Goal: Navigation & Orientation: Find specific page/section

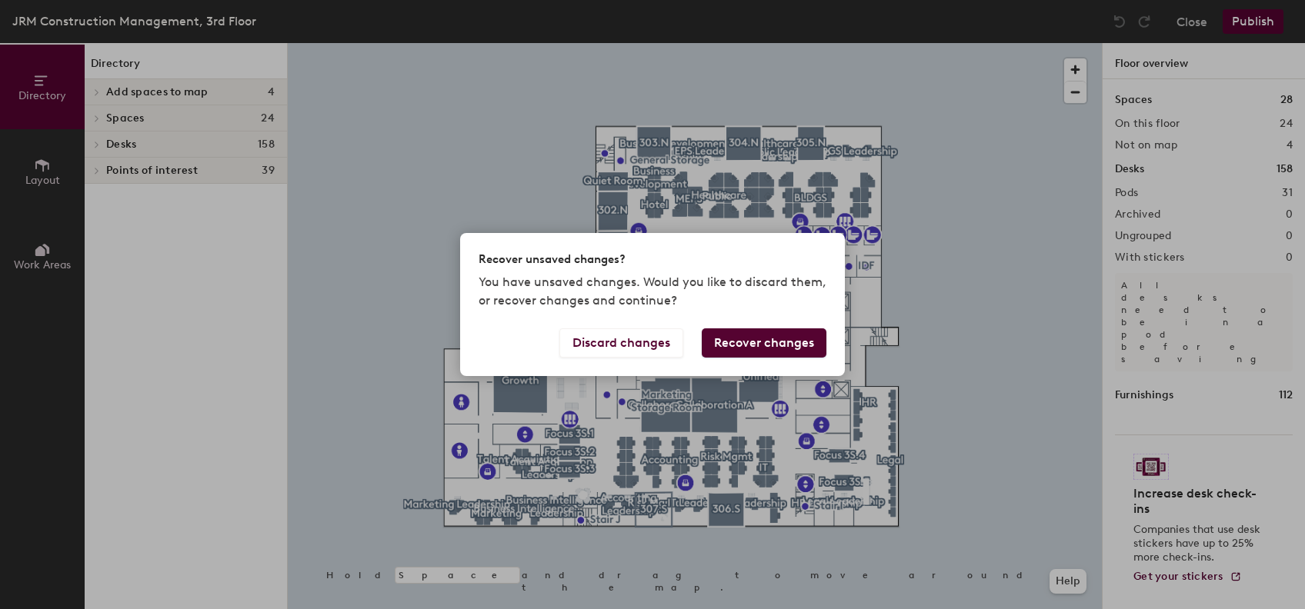
click at [1089, 225] on div "Recover unsaved changes? You have unsaved changes. Would you like to discard th…" at bounding box center [652, 304] width 1305 height 609
click at [900, 228] on div "Recover unsaved changes? You have unsaved changes. Would you like to discard th…" at bounding box center [652, 304] width 1305 height 609
click at [714, 295] on p "You have unsaved changes. Would you like to discard them, or recover changes an…" at bounding box center [653, 291] width 348 height 37
drag, startPoint x: 714, startPoint y: 295, endPoint x: 640, endPoint y: 346, distance: 89.6
click at [640, 346] on div "Recover unsaved changes? You have unsaved changes. Would you like to discard th…" at bounding box center [652, 304] width 385 height 142
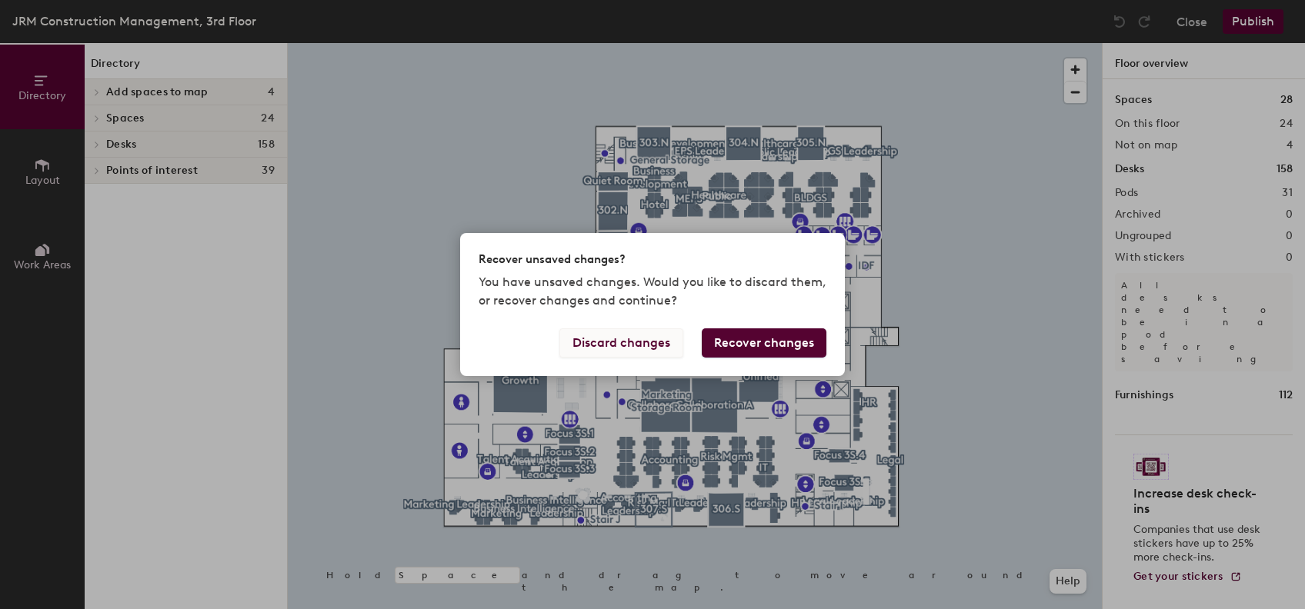
click at [633, 338] on button "Discard changes" at bounding box center [621, 343] width 124 height 29
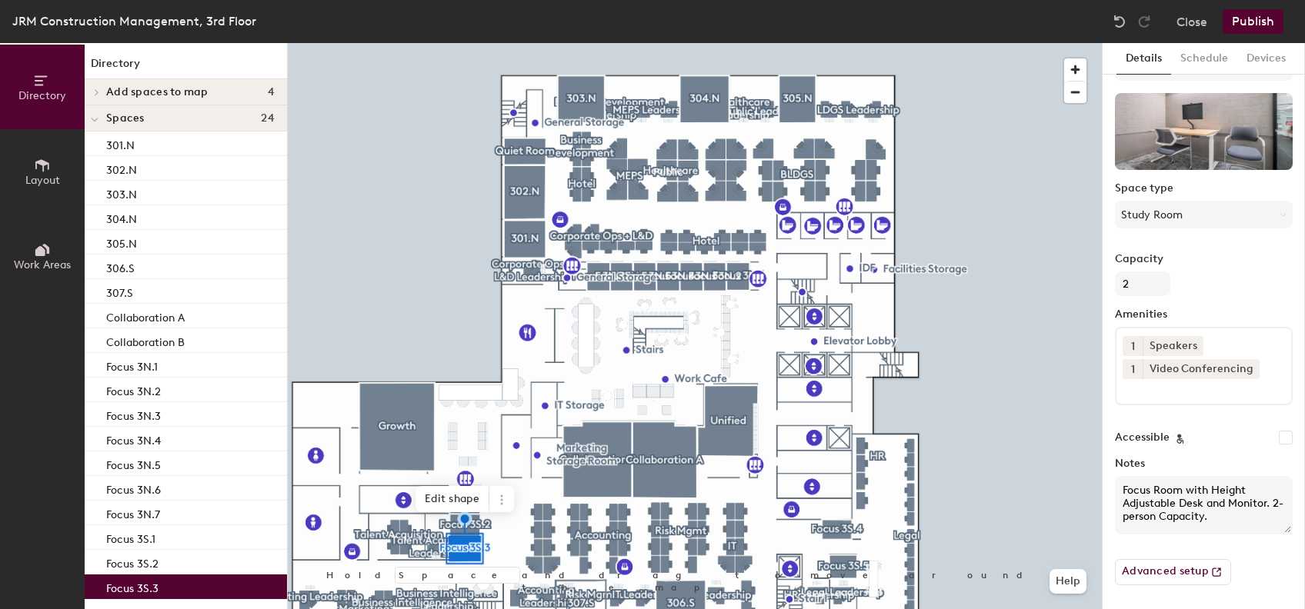
scroll to position [42, 0]
click at [1262, 213] on button "Study Room" at bounding box center [1204, 216] width 178 height 28
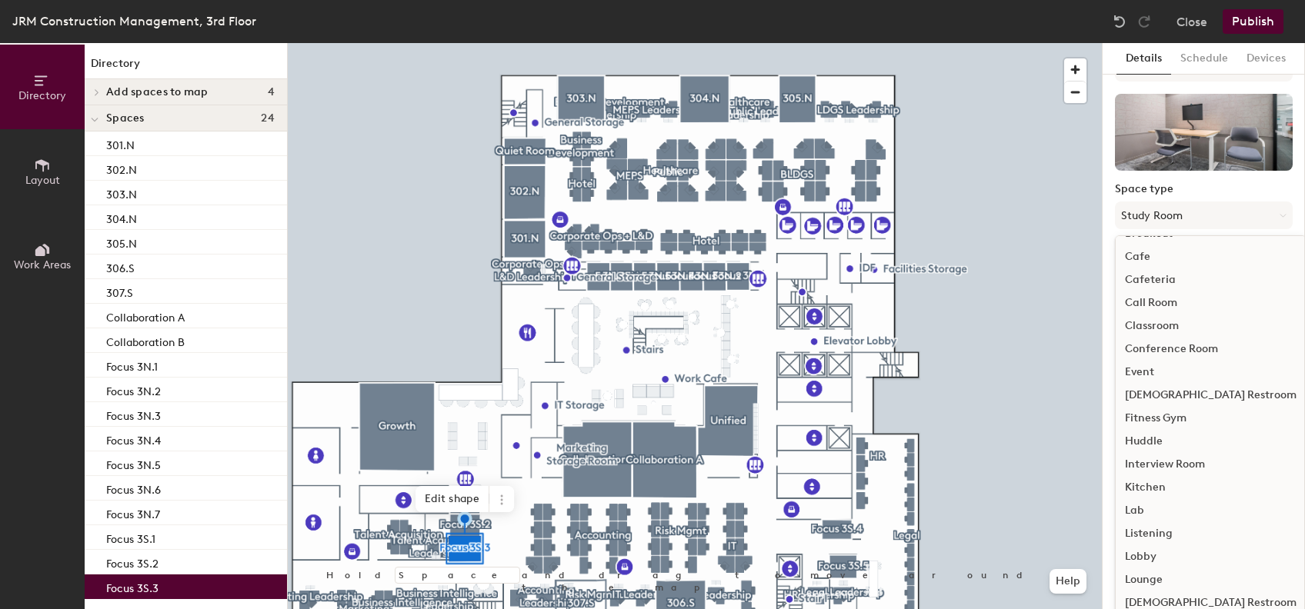
scroll to position [0, 0]
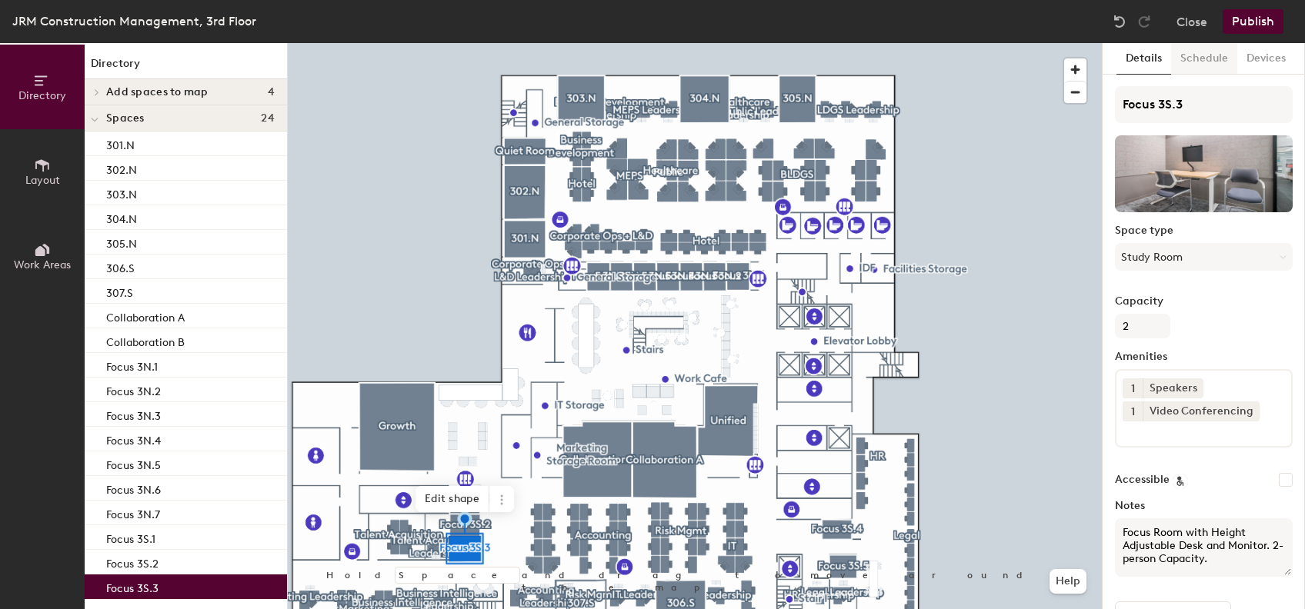
click at [1196, 63] on button "Schedule" at bounding box center [1204, 59] width 66 height 32
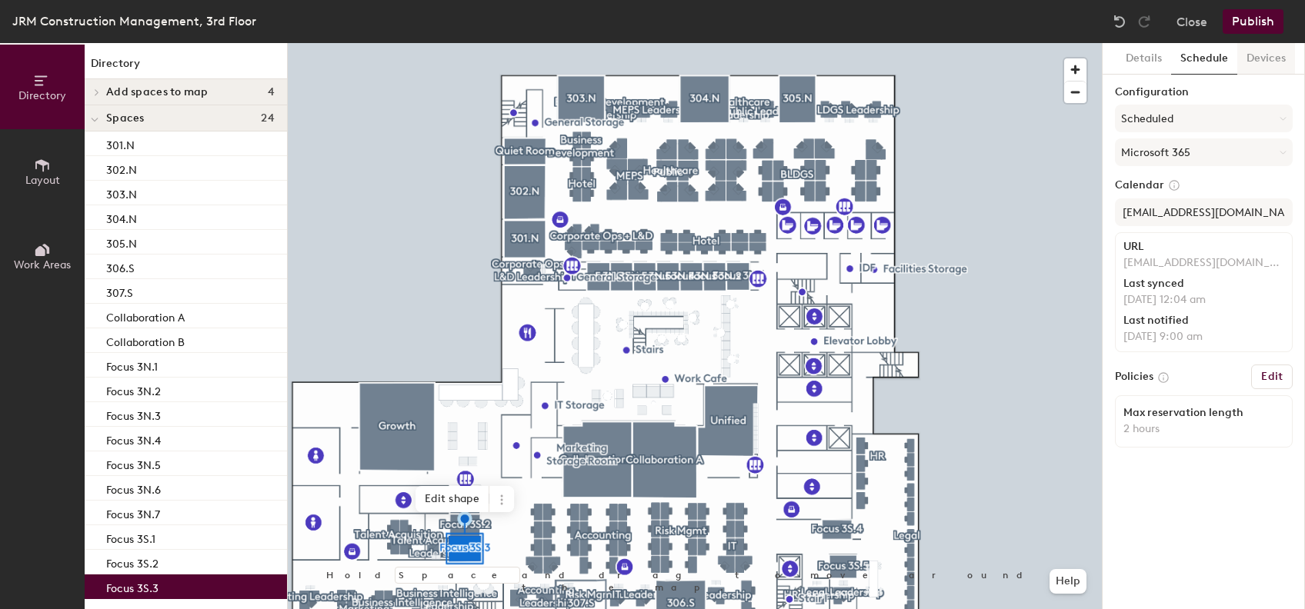
click at [1257, 66] on button "Devices" at bounding box center [1266, 59] width 58 height 32
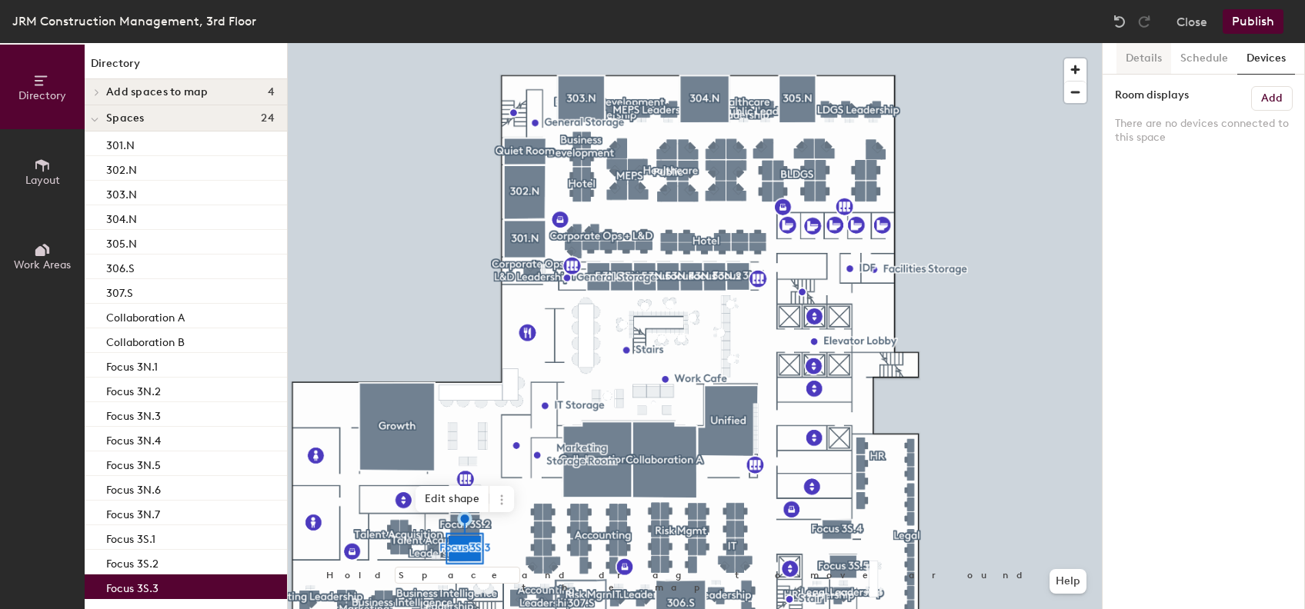
click at [1143, 50] on button "Details" at bounding box center [1144, 59] width 55 height 32
